Goal: Task Accomplishment & Management: Manage account settings

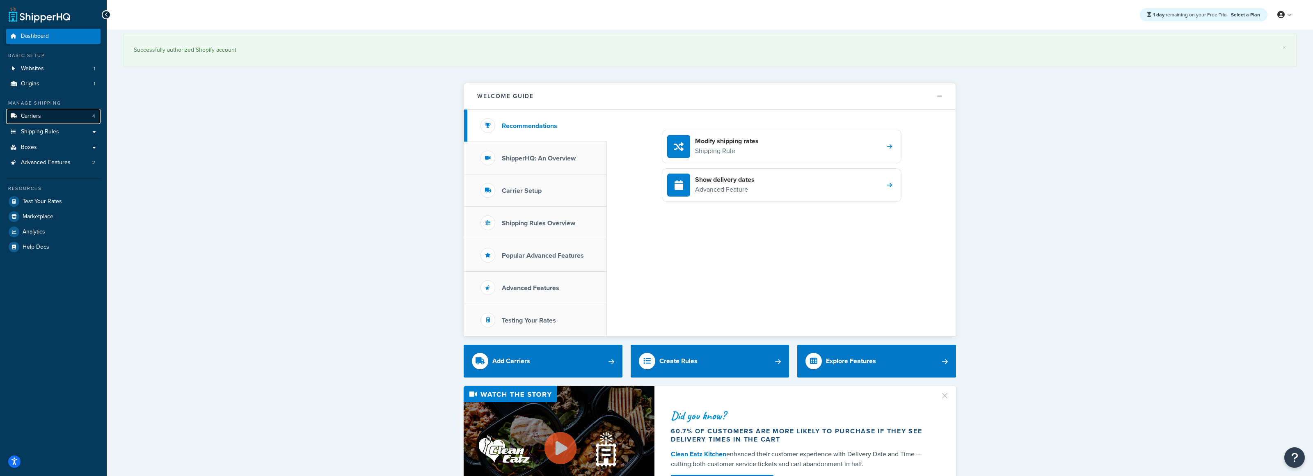
click at [56, 119] on link "Carriers 4" at bounding box center [53, 116] width 94 height 15
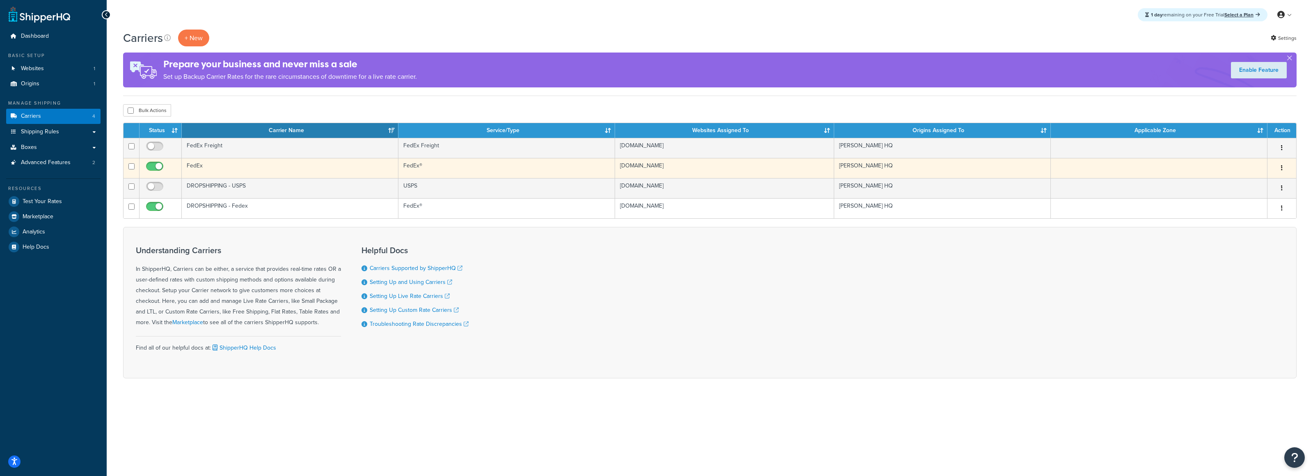
click at [299, 160] on td "FedEx" at bounding box center [290, 168] width 217 height 20
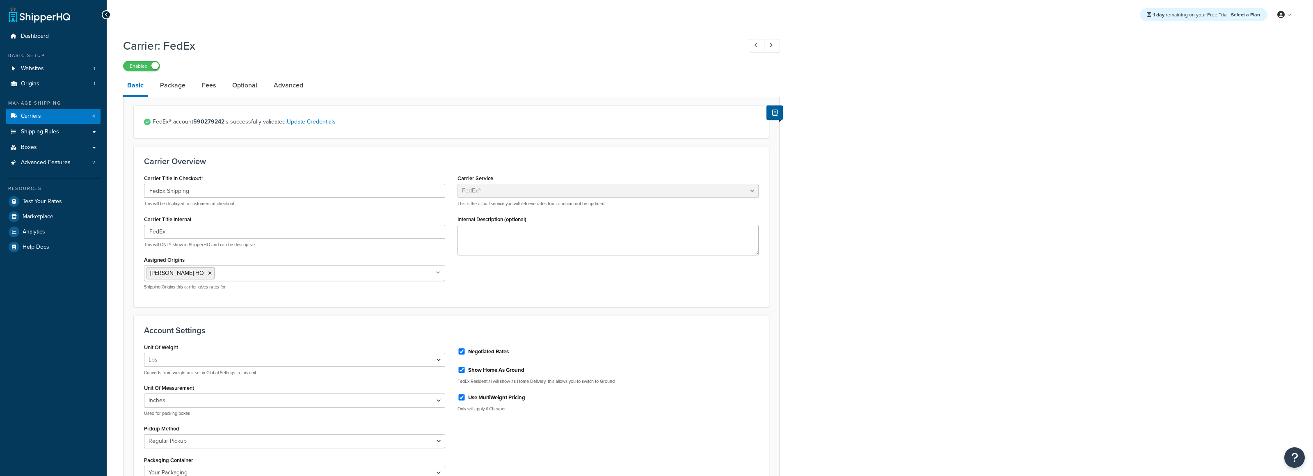
select select "fedEx"
select select "REGULAR_PICKUP"
select select "YOUR_PACKAGING"
click at [174, 88] on link "Package" at bounding box center [173, 85] width 34 height 20
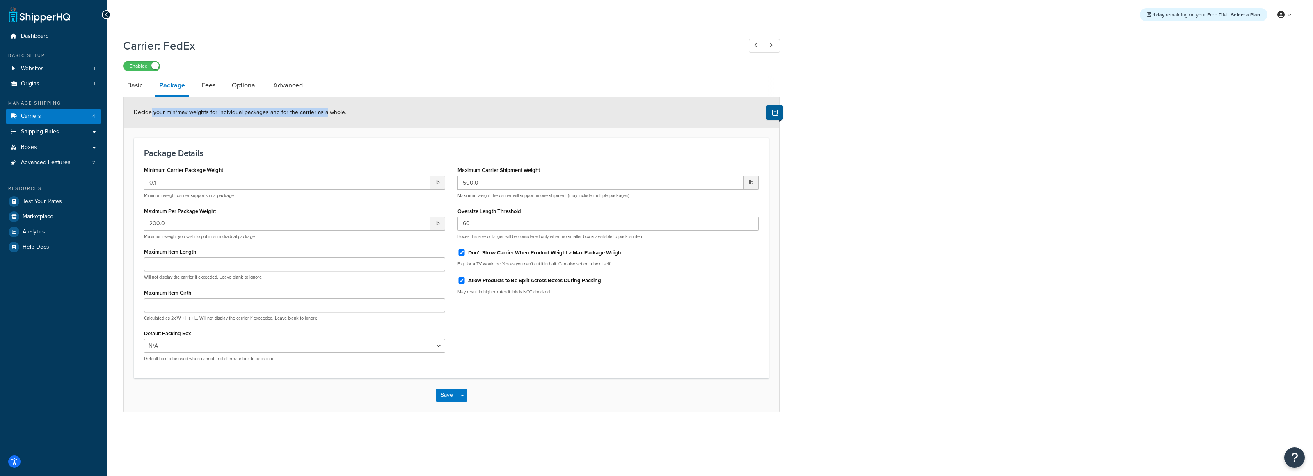
drag, startPoint x: 152, startPoint y: 112, endPoint x: 324, endPoint y: 113, distance: 172.3
click at [324, 113] on span "Decide your min/max weights for individual packages and for the carrier as a wh…" at bounding box center [240, 112] width 212 height 9
click at [439, 117] on div "Decide your min/max weights for individual packages and for the carrier as a wh…" at bounding box center [451, 112] width 656 height 30
click at [476, 185] on input "500.0" at bounding box center [600, 183] width 286 height 14
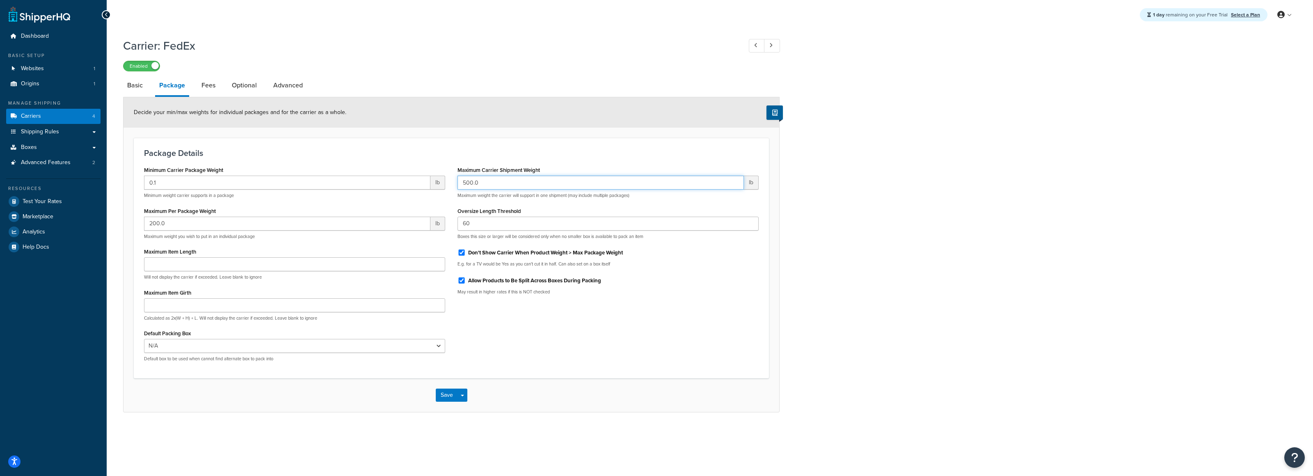
click at [476, 185] on input "500.0" at bounding box center [600, 183] width 286 height 14
click at [219, 222] on input "200.0" at bounding box center [287, 224] width 286 height 14
type input "50"
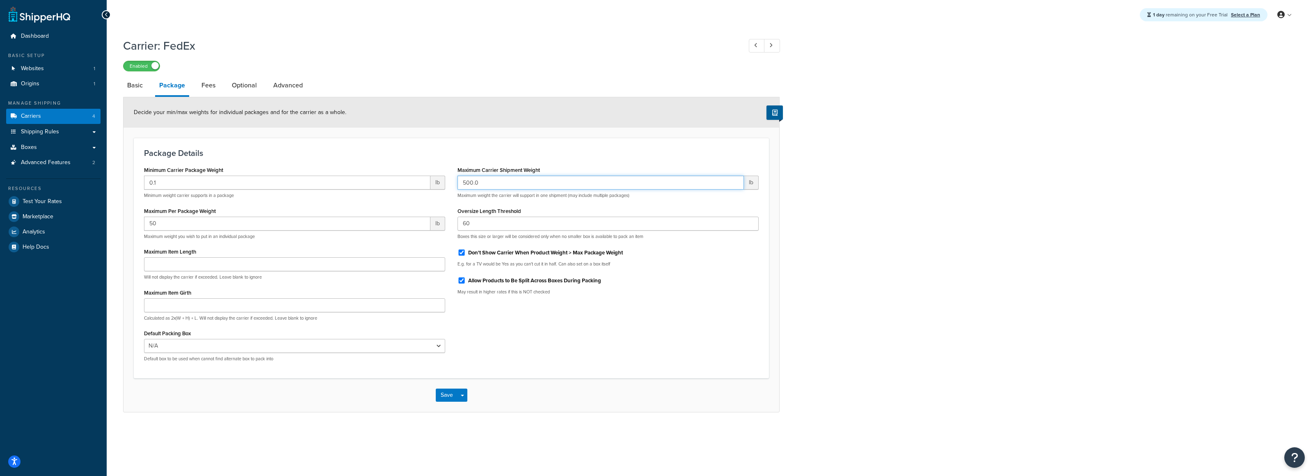
click at [599, 185] on input "500.0" at bounding box center [600, 183] width 286 height 14
type input "1000"
click at [599, 162] on div "Package Details Minimum Carrier Package Weight 0.1 lb Minimum weight carrier su…" at bounding box center [451, 258] width 635 height 240
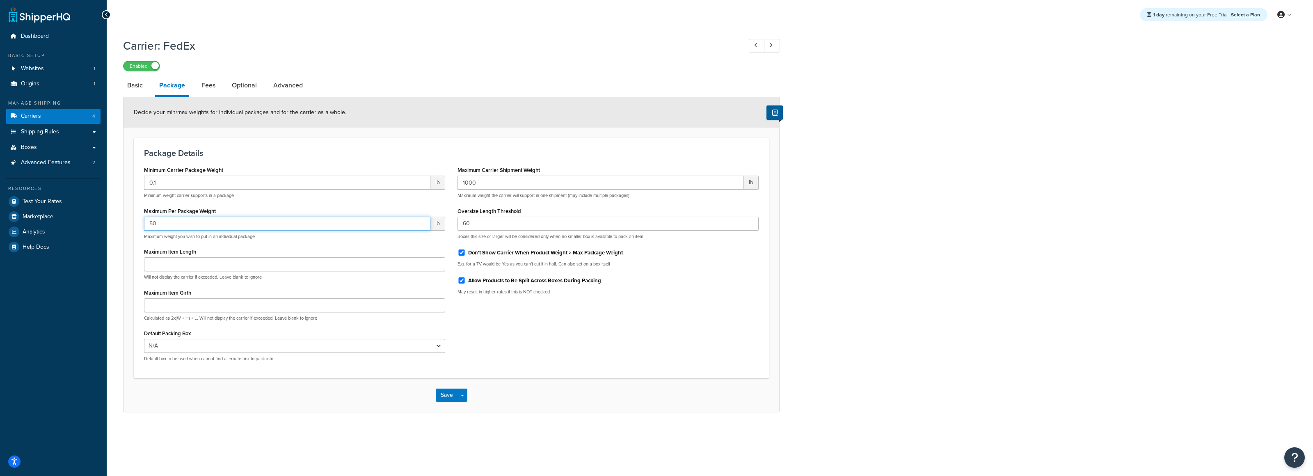
click at [180, 224] on input "50" at bounding box center [287, 224] width 286 height 14
type input "500"
click at [498, 349] on div "Minimum Carrier Package Weight 0.1 lb Minimum weight carrier supports in a pack…" at bounding box center [451, 266] width 627 height 204
click at [504, 187] on input "1000" at bounding box center [600, 183] width 286 height 14
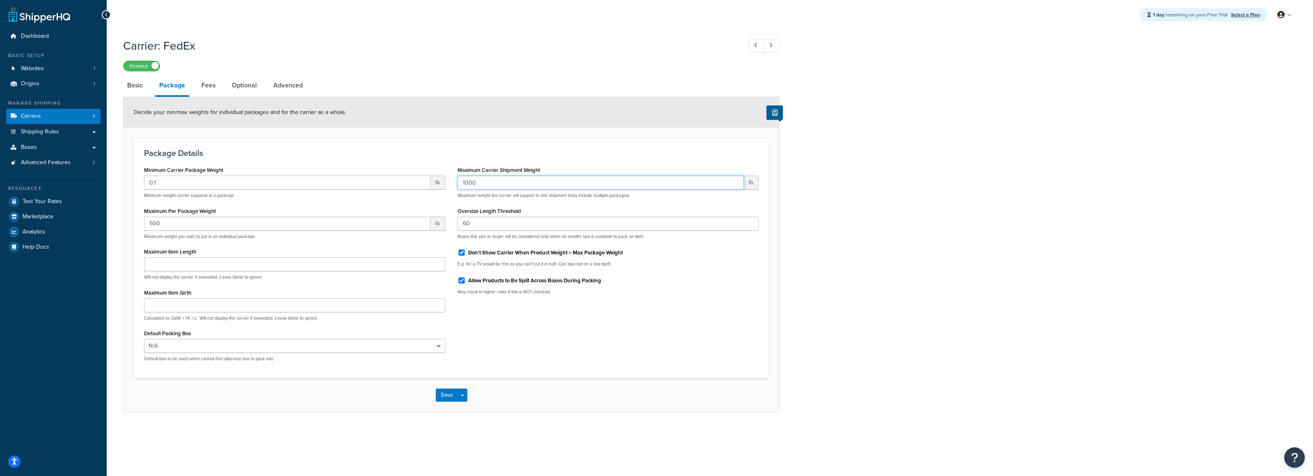
click at [504, 187] on input "1000" at bounding box center [600, 183] width 286 height 14
type input "500"
drag, startPoint x: 406, startPoint y: 157, endPoint x: 392, endPoint y: 152, distance: 15.1
click at [406, 157] on h3 "Package Details" at bounding box center [451, 152] width 615 height 9
click at [445, 396] on button "Save" at bounding box center [447, 394] width 22 height 13
